Goal: Find contact information: Find contact information

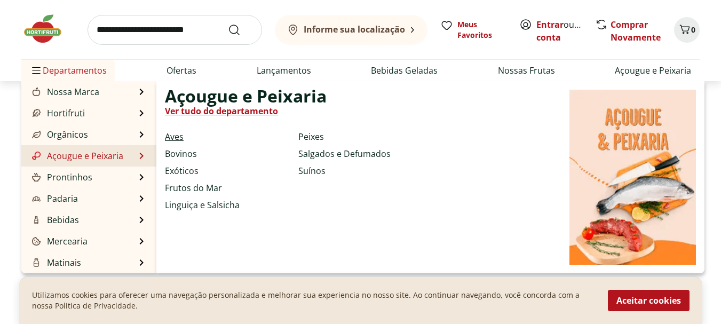
click at [178, 131] on link "Aves" at bounding box center [174, 136] width 19 height 13
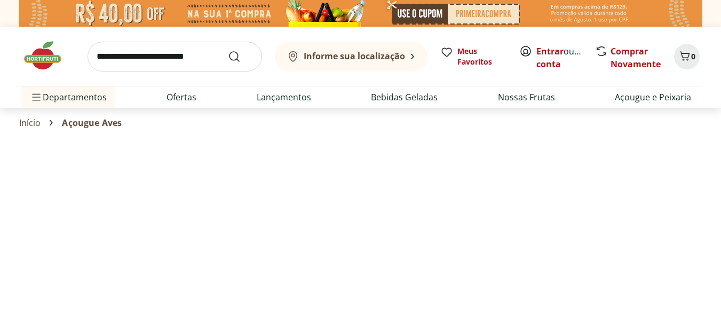
select select "**********"
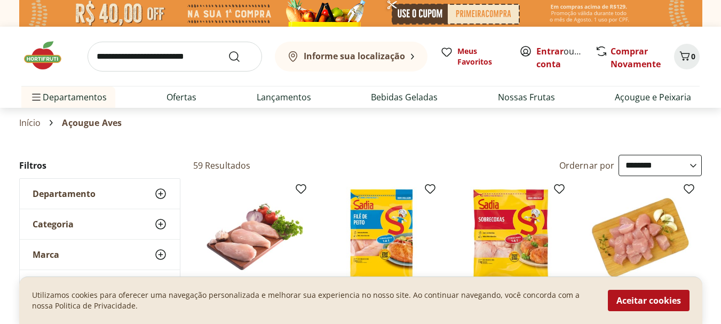
click at [180, 60] on input "search" at bounding box center [175, 57] width 175 height 30
type input "***"
click at [228, 50] on button "Submit Search" at bounding box center [241, 56] width 26 height 13
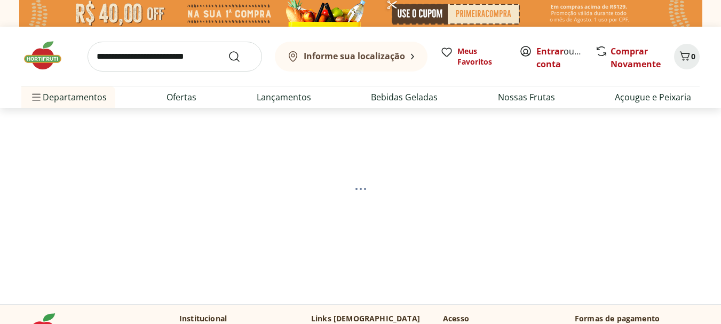
select select "**********"
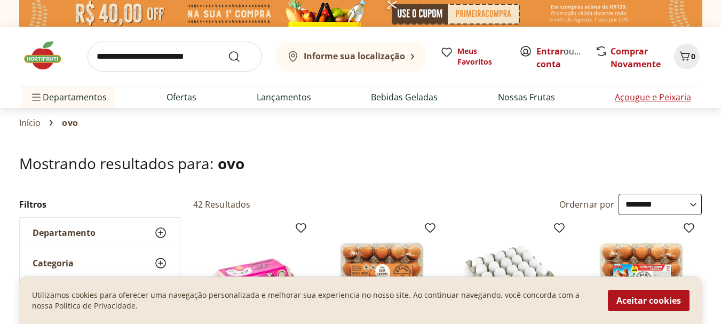
click at [681, 98] on link "Açougue e Peixaria" at bounding box center [653, 97] width 76 height 13
select select "**********"
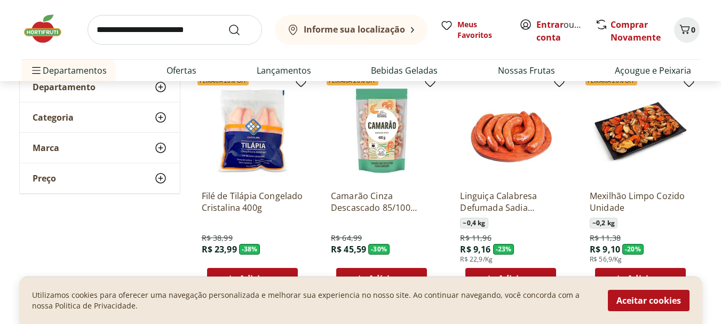
scroll to position [214, 0]
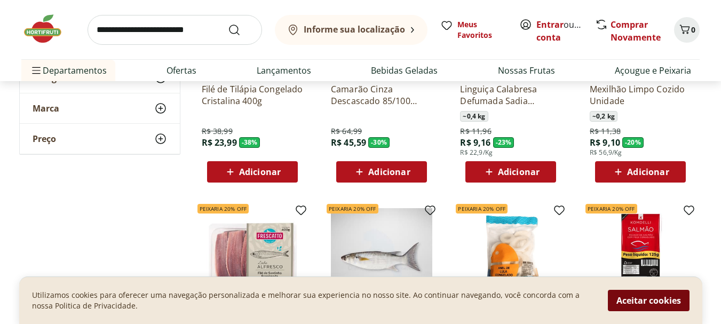
click at [629, 301] on button "Aceitar cookies" at bounding box center [649, 300] width 82 height 21
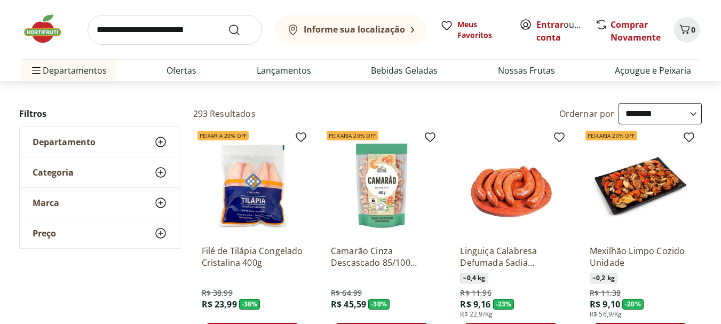
scroll to position [0, 0]
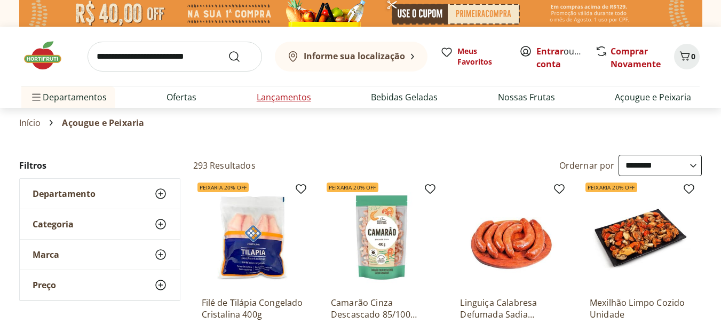
click at [303, 90] on li "Lançamentos" at bounding box center [284, 96] width 72 height 21
click at [184, 90] on li "Ofertas" at bounding box center [181, 96] width 47 height 21
click at [187, 102] on link "Ofertas" at bounding box center [182, 97] width 30 height 13
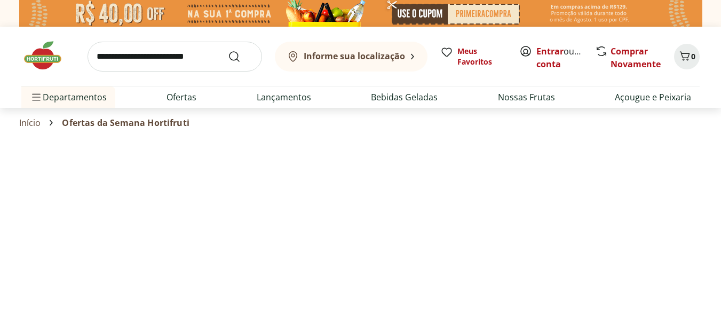
select select "**********"
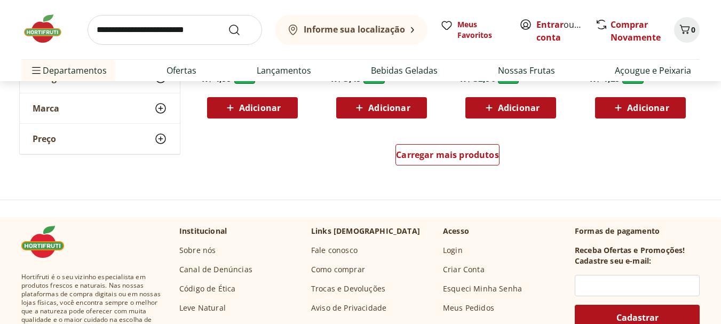
scroll to position [694, 0]
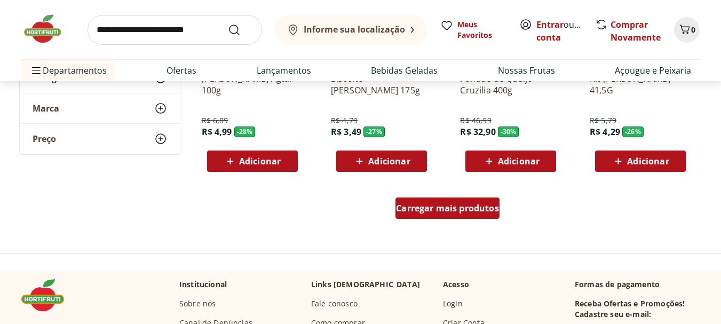
click at [433, 207] on span "Carregar mais produtos" at bounding box center [447, 208] width 103 height 9
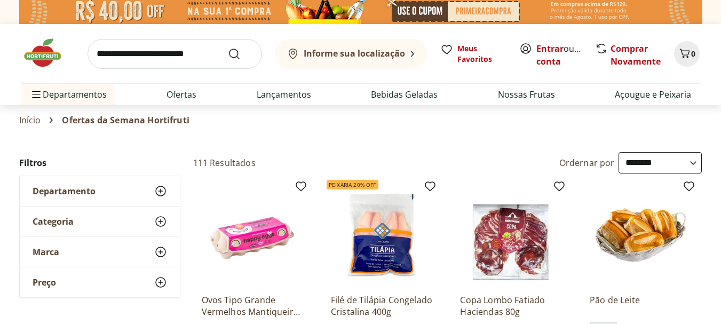
scroll to position [0, 0]
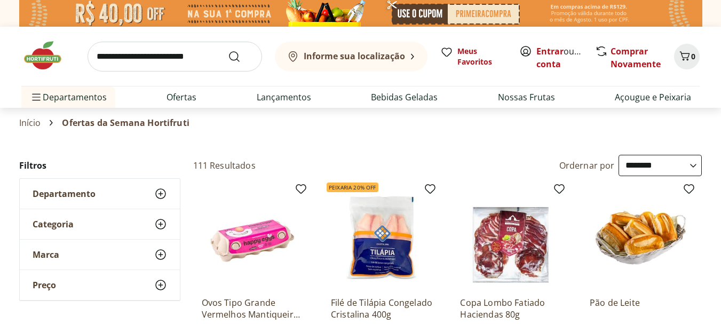
click at [39, 59] on img at bounding box center [47, 55] width 53 height 32
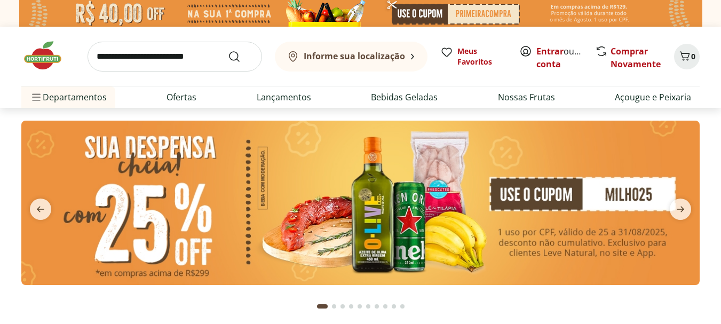
click at [401, 61] on div "Informe sua localização" at bounding box center [346, 56] width 118 height 13
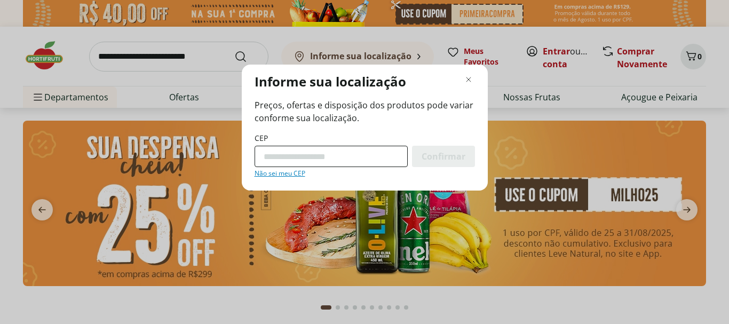
click at [347, 157] on input "CEP" at bounding box center [331, 156] width 153 height 21
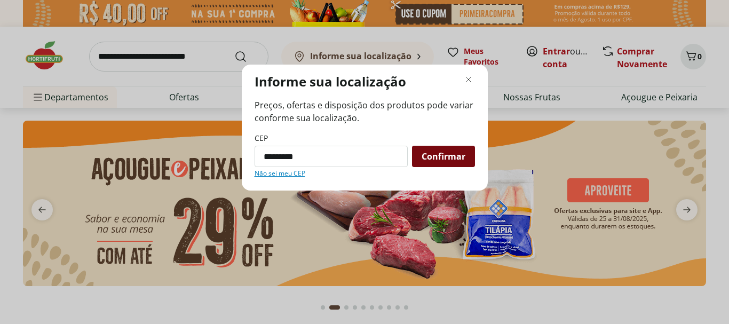
type input "*********"
click at [449, 159] on span "Confirmar" at bounding box center [444, 156] width 44 height 9
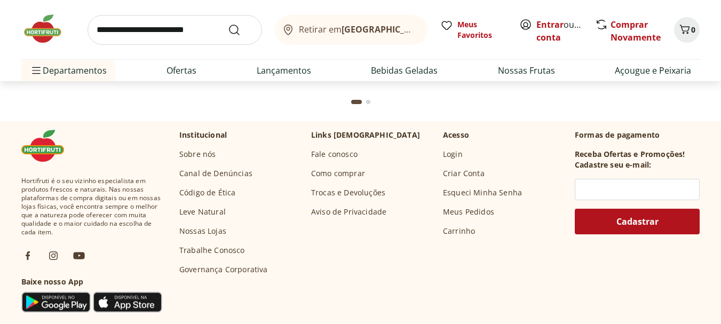
scroll to position [2509, 0]
click at [206, 229] on link "Nossas Lojas" at bounding box center [202, 231] width 47 height 11
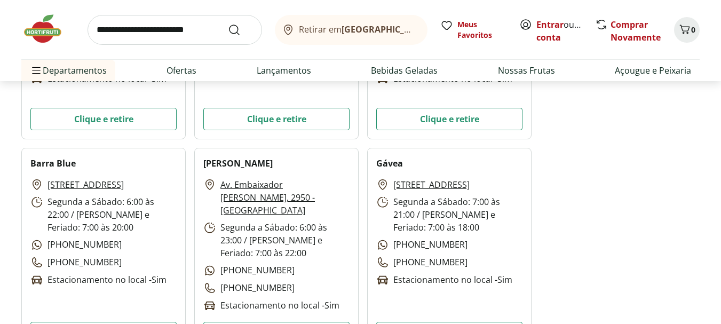
scroll to position [2135, 0]
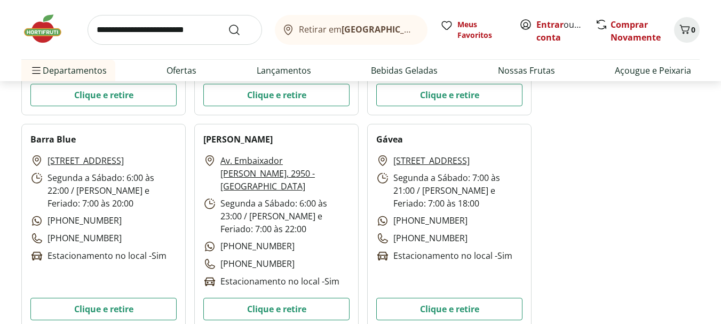
drag, startPoint x: 287, startPoint y: 167, endPoint x: 231, endPoint y: 138, distance: 63.5
click at [231, 138] on h2 "[PERSON_NAME]" at bounding box center [237, 139] width 69 height 13
click at [229, 138] on h2 "[PERSON_NAME]" at bounding box center [237, 139] width 69 height 13
click at [275, 240] on p "[PHONE_NUMBER]" at bounding box center [248, 246] width 91 height 13
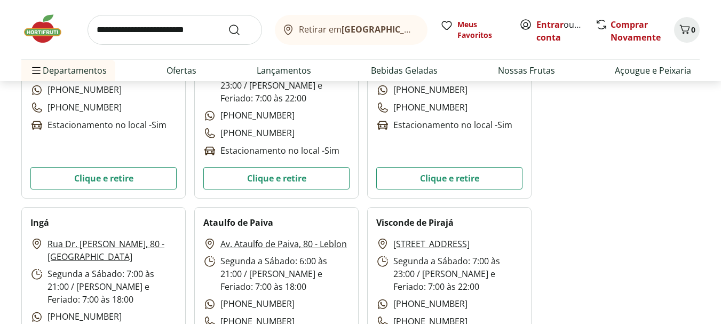
scroll to position [2242, 0]
